Goal: Information Seeking & Learning: Learn about a topic

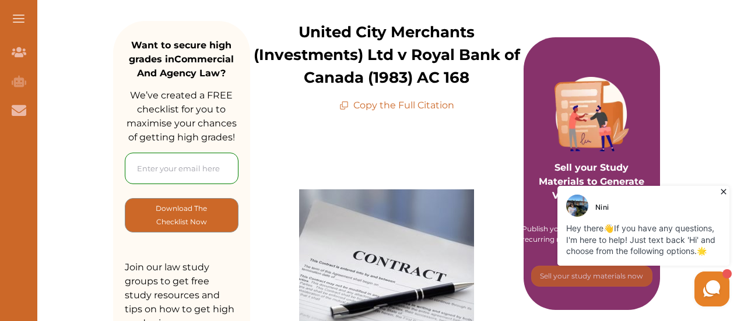
scroll to position [175, 0]
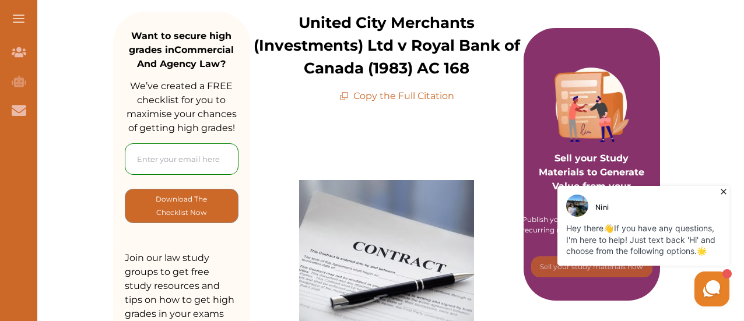
click at [723, 191] on icon at bounding box center [723, 191] width 5 height 5
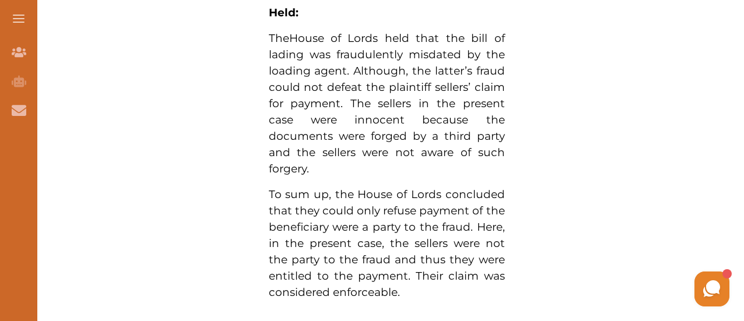
scroll to position [1224, 0]
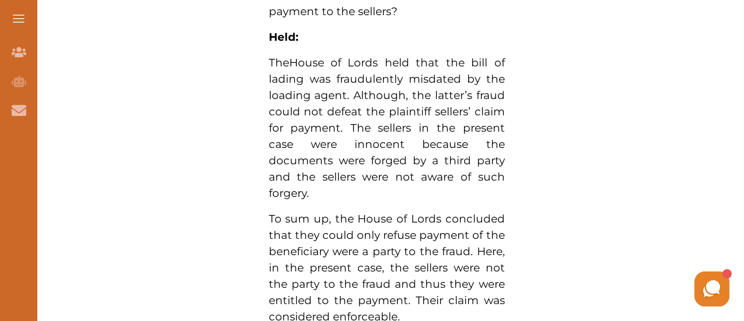
click at [428, 164] on span "House of Lords held that the bill of lading was fraudulently misdated by the lo…" at bounding box center [387, 128] width 236 height 144
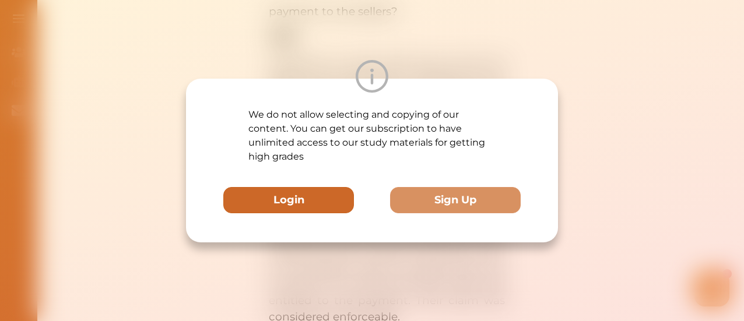
click at [315, 195] on button "Login" at bounding box center [288, 200] width 131 height 26
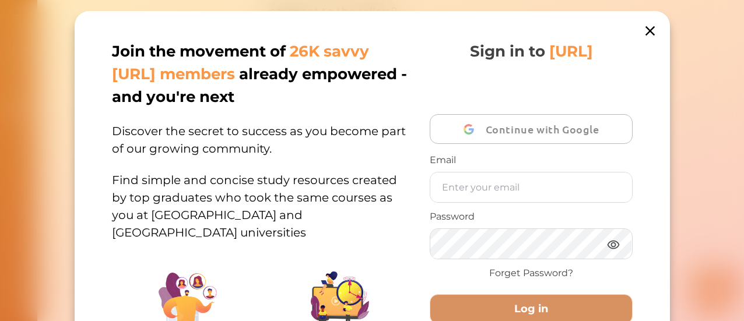
scroll to position [192, 0]
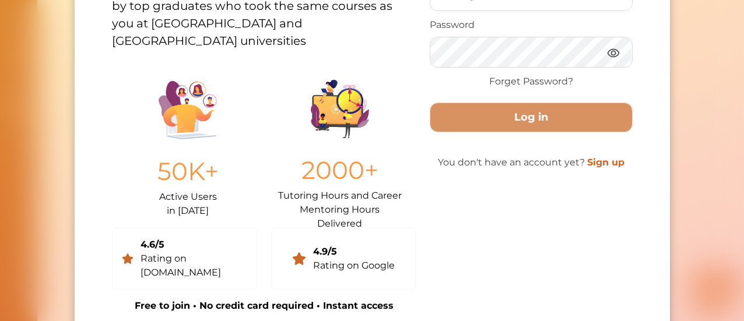
drag, startPoint x: 656, startPoint y: 68, endPoint x: 663, endPoint y: 86, distance: 18.6
click at [657, 68] on div "Join the movement of 26K savvy [URL] members already empowered - and you're nex…" at bounding box center [372, 80] width 595 height 523
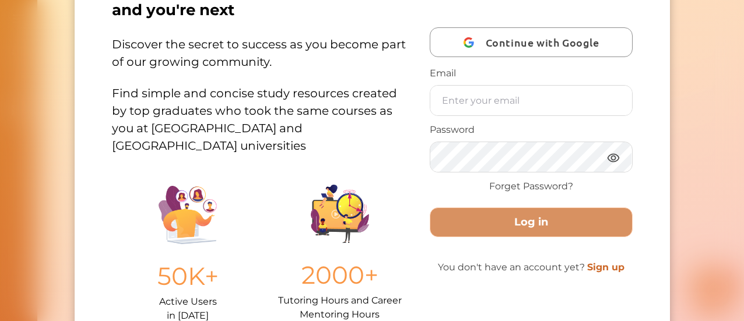
scroll to position [0, 0]
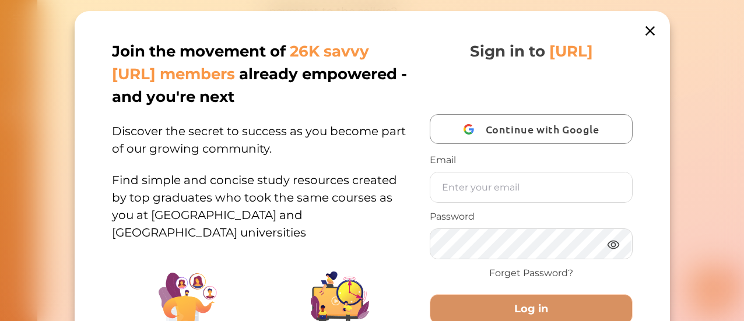
click at [651, 40] on div "Join the movement of 26K savvy [URL] members already empowered - and you're nex…" at bounding box center [372, 272] width 595 height 523
click at [641, 27] on icon at bounding box center [649, 31] width 16 height 16
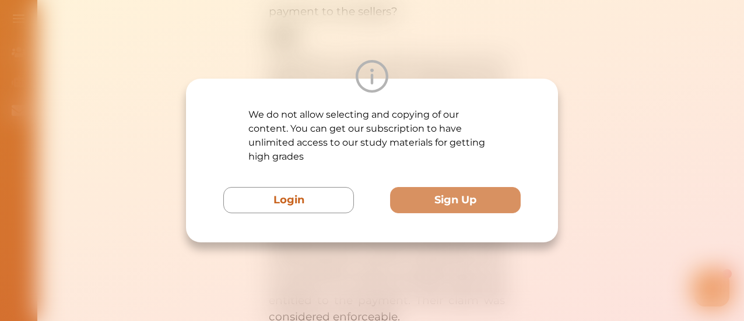
drag, startPoint x: 537, startPoint y: 55, endPoint x: 532, endPoint y: 59, distance: 6.6
click at [538, 55] on div "We do not allow selecting and copying of our content. You can get our subscript…" at bounding box center [372, 160] width 744 height 321
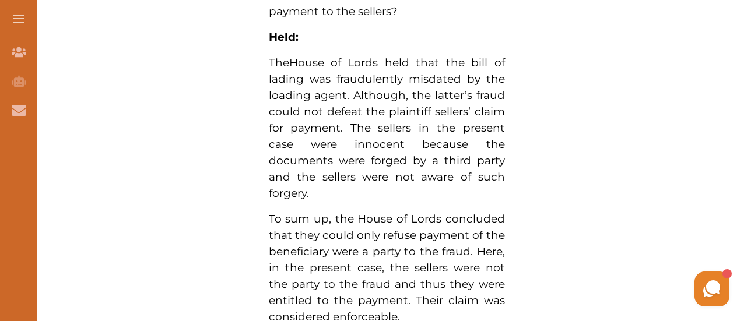
drag, startPoint x: 425, startPoint y: 136, endPoint x: 470, endPoint y: 131, distance: 45.7
click at [470, 131] on p "The House of Lords held that the bill of lading was fraudulently misdated by th…" at bounding box center [387, 128] width 236 height 147
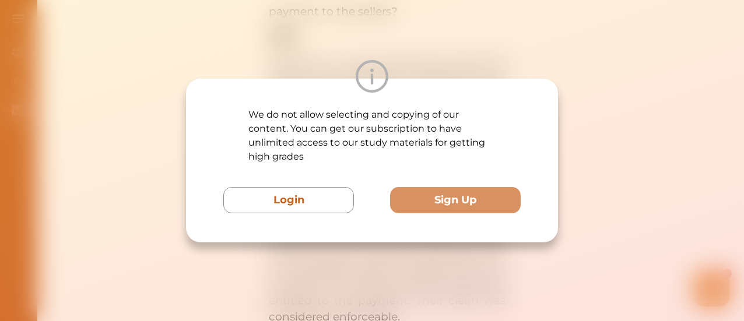
click at [468, 125] on p "We do not allow selecting and copying of our content. You can get our subscript…" at bounding box center [372, 136] width 248 height 56
click at [683, 147] on div "We do not allow selecting and copying of our content. You can get our subscript…" at bounding box center [372, 160] width 744 height 321
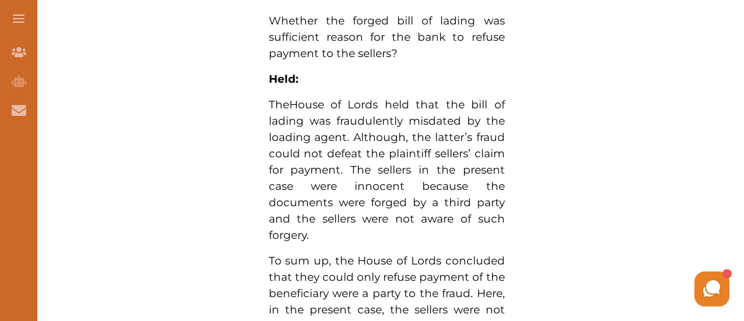
scroll to position [1108, 0]
